Goal: Navigation & Orientation: Find specific page/section

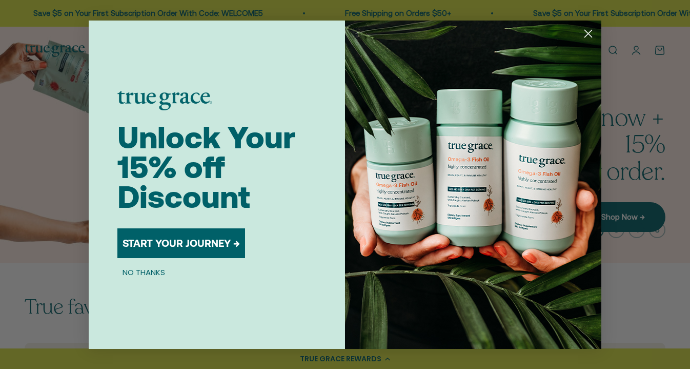
click at [585, 36] on icon "Close dialog" at bounding box center [588, 33] width 7 height 7
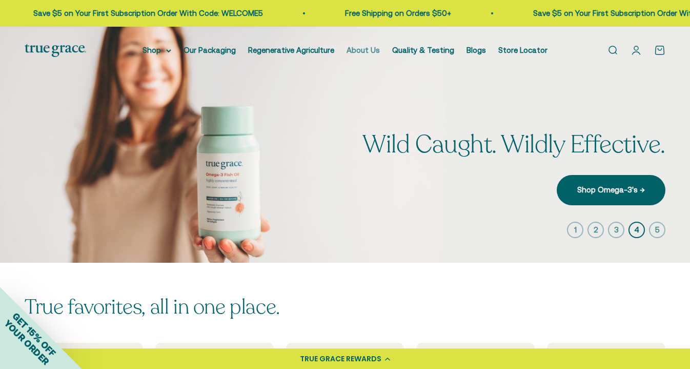
click at [364, 52] on link "About Us" at bounding box center [363, 50] width 33 height 9
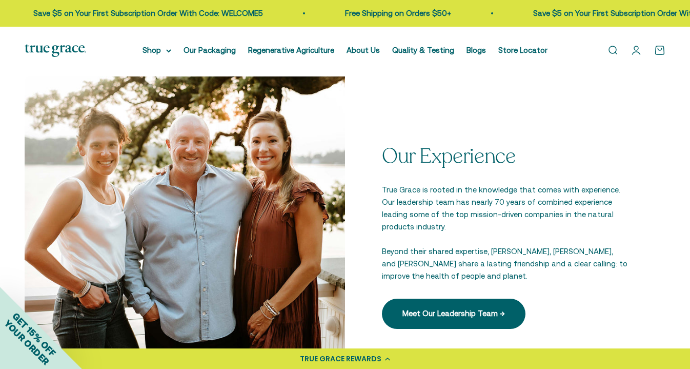
scroll to position [1236, 0]
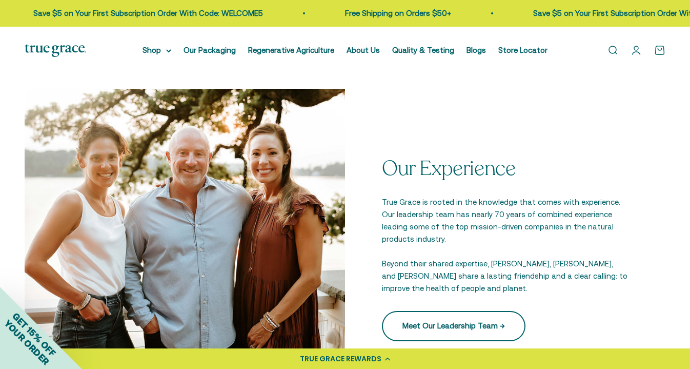
click at [436, 311] on link "Meet Our Leadership Team →" at bounding box center [454, 326] width 144 height 30
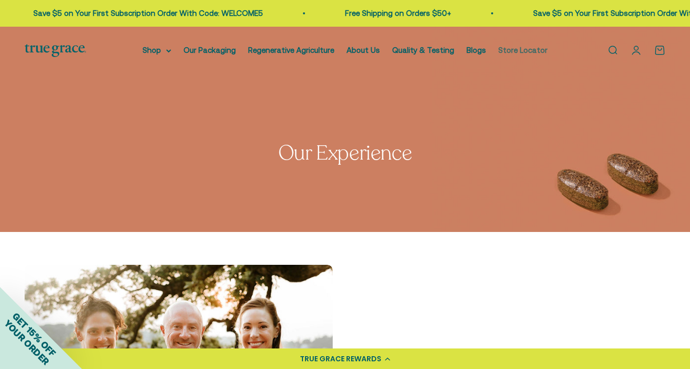
click at [518, 50] on link "Store Locator" at bounding box center [522, 50] width 49 height 9
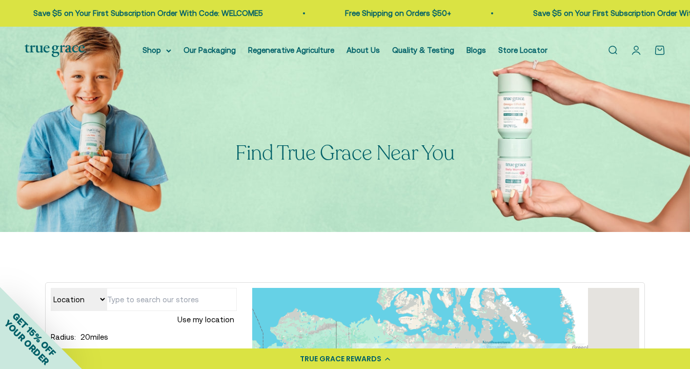
scroll to position [152, 0]
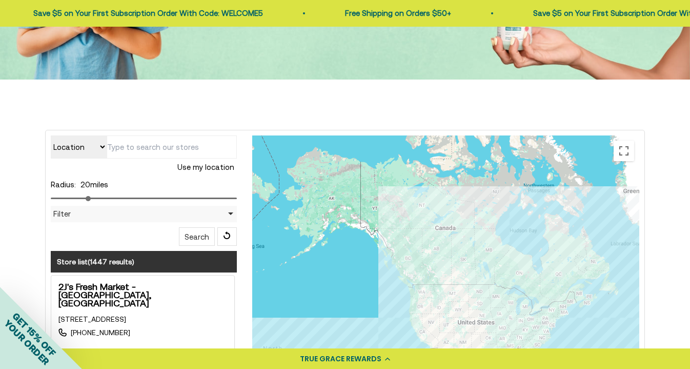
click at [33, 191] on div "Location Store name Use my location Radius: 20 miles Filter Filter by Country A…" at bounding box center [345, 357] width 641 height 491
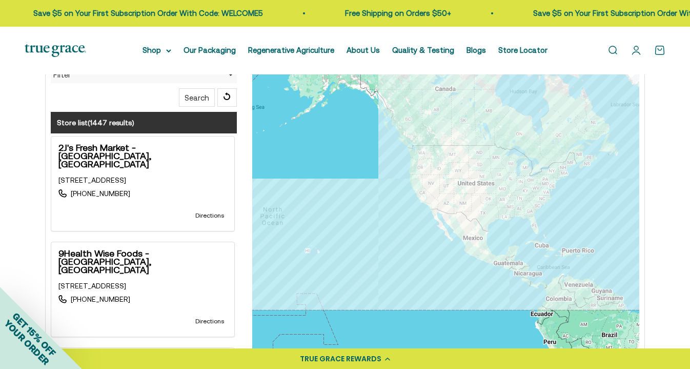
scroll to position [268, 1]
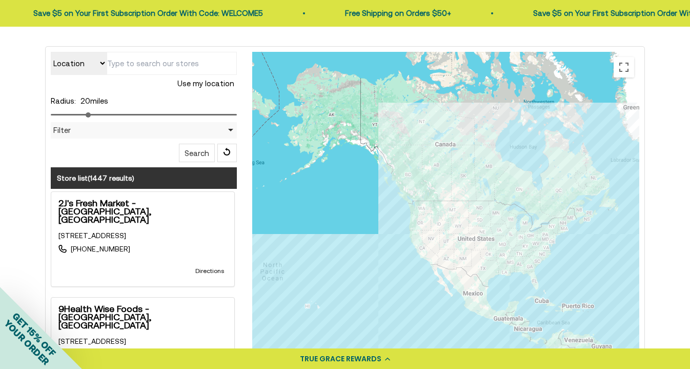
click at [149, 66] on div "Location Store name Use my location Radius: 20 miles Filter Filter by Country A…" at bounding box center [345, 275] width 600 height 458
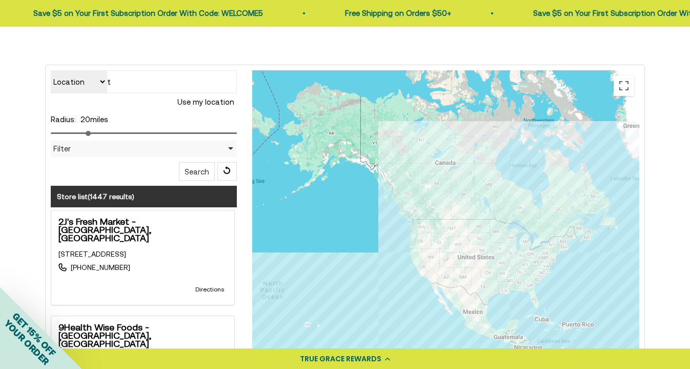
scroll to position [210, 0]
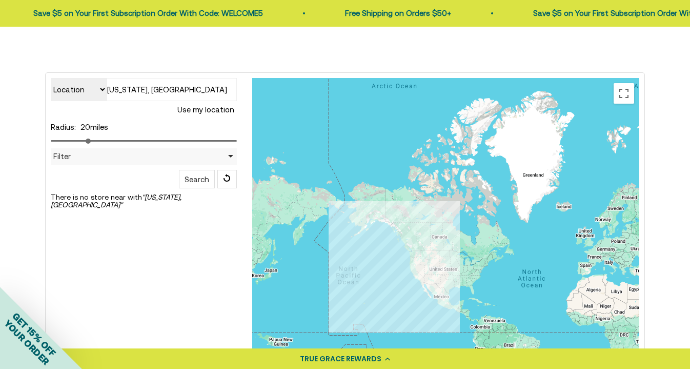
click at [158, 93] on input "[US_STATE], [GEOGRAPHIC_DATA]" at bounding box center [172, 89] width 130 height 23
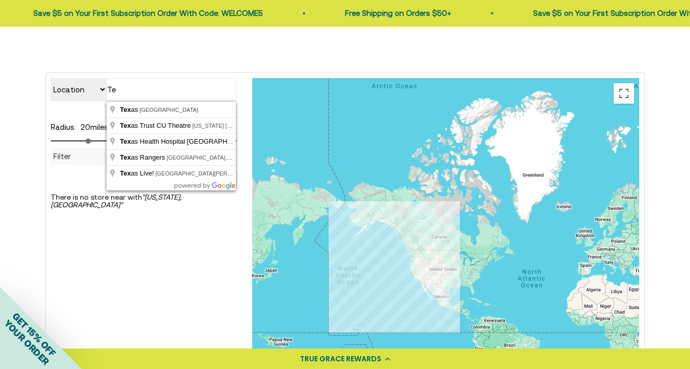
type input "T"
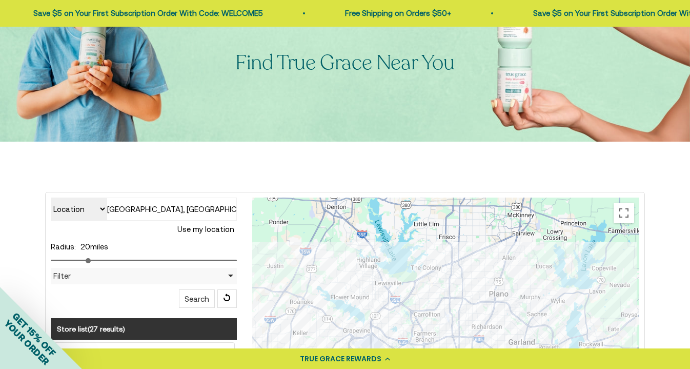
scroll to position [104, 0]
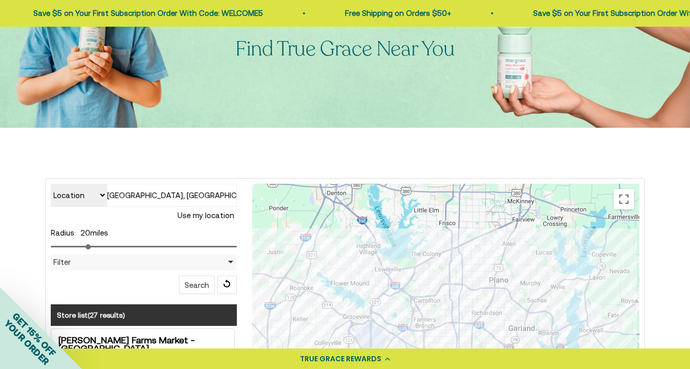
click at [171, 188] on input "[GEOGRAPHIC_DATA], [GEOGRAPHIC_DATA], [GEOGRAPHIC_DATA]" at bounding box center [172, 195] width 130 height 23
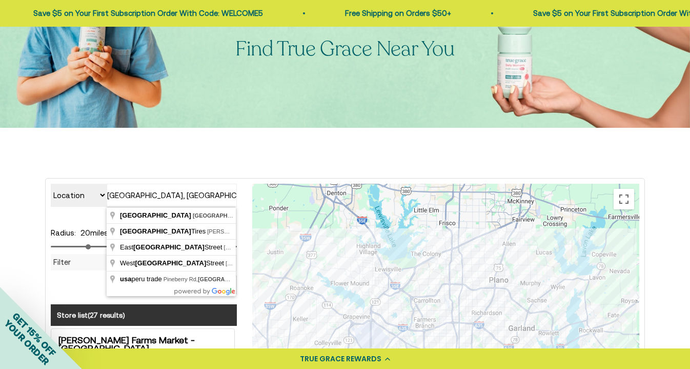
drag, startPoint x: 171, startPoint y: 190, endPoint x: 55, endPoint y: 186, distance: 115.9
click at [55, 186] on div "Location Store name [GEOGRAPHIC_DATA], [GEOGRAPHIC_DATA], [GEOGRAPHIC_DATA] Use…" at bounding box center [144, 204] width 186 height 40
click at [178, 200] on input "[GEOGRAPHIC_DATA], [GEOGRAPHIC_DATA], [GEOGRAPHIC_DATA]" at bounding box center [172, 195] width 130 height 23
drag, startPoint x: 176, startPoint y: 198, endPoint x: 66, endPoint y: 195, distance: 109.8
click at [66, 195] on div "Location Store name [GEOGRAPHIC_DATA], [GEOGRAPHIC_DATA], [GEOGRAPHIC_DATA] Use…" at bounding box center [144, 204] width 186 height 40
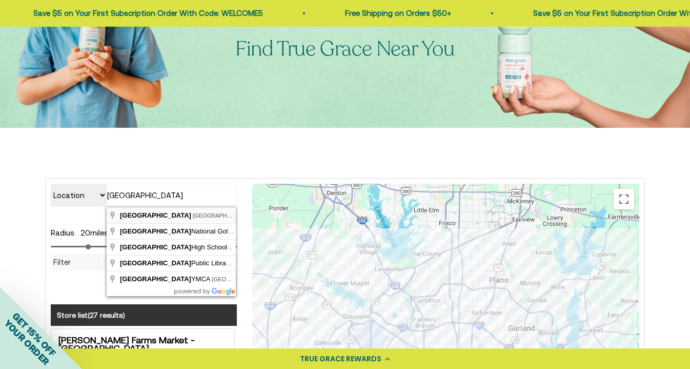
type input "[GEOGRAPHIC_DATA], [GEOGRAPHIC_DATA], [GEOGRAPHIC_DATA]"
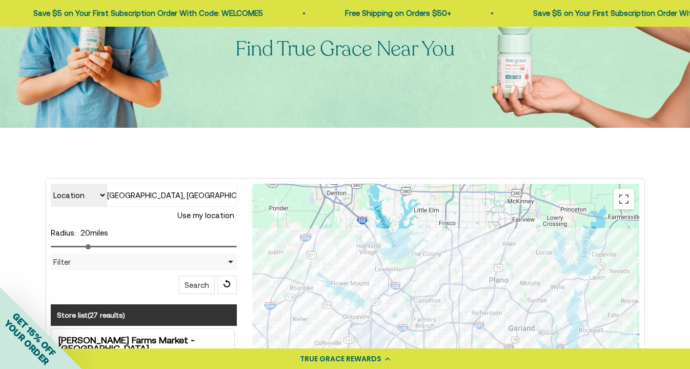
drag, startPoint x: 152, startPoint y: 211, endPoint x: 162, endPoint y: 212, distance: 10.8
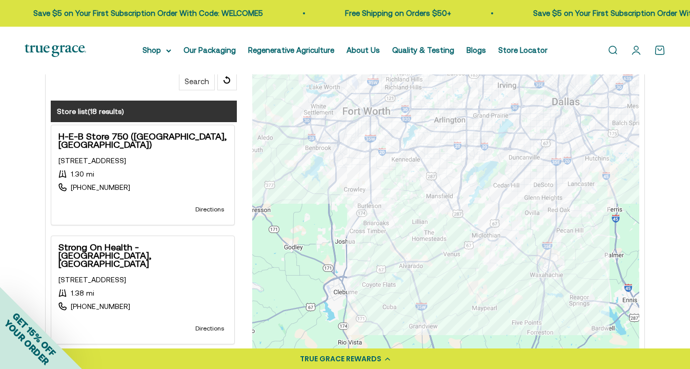
scroll to position [0, 0]
